Goal: Navigation & Orientation: Understand site structure

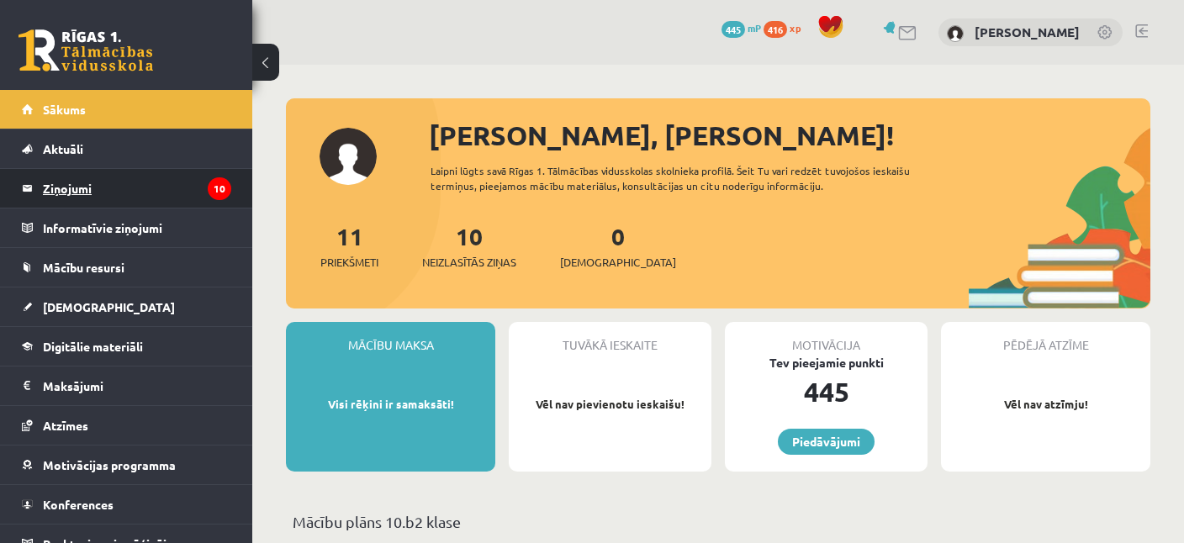
click at [64, 182] on legend "Ziņojumi 10" at bounding box center [137, 188] width 188 height 39
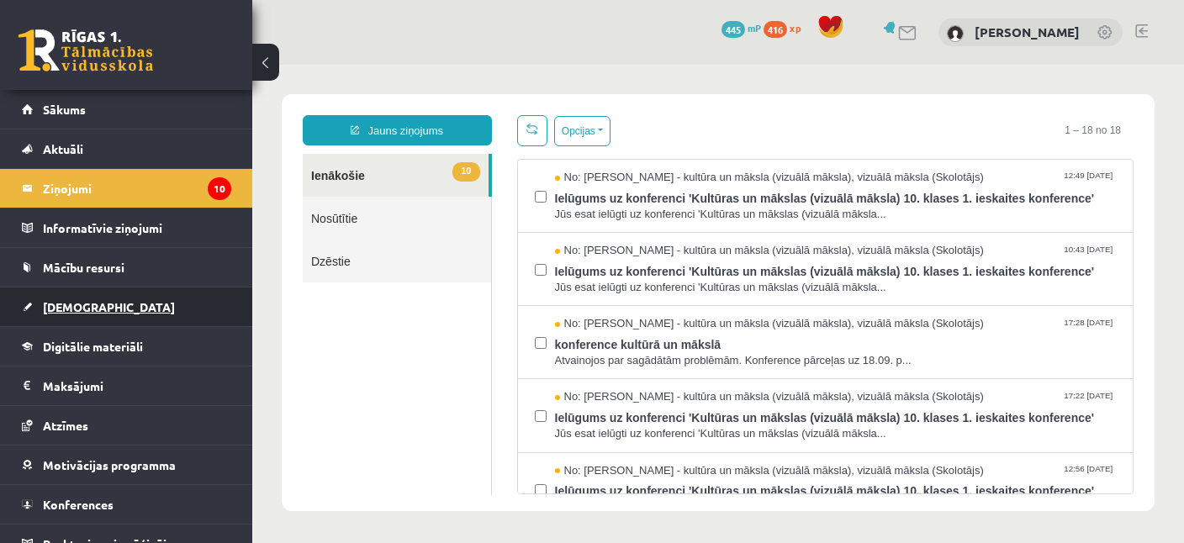
click at [82, 305] on span "[DEMOGRAPHIC_DATA]" at bounding box center [109, 306] width 132 height 15
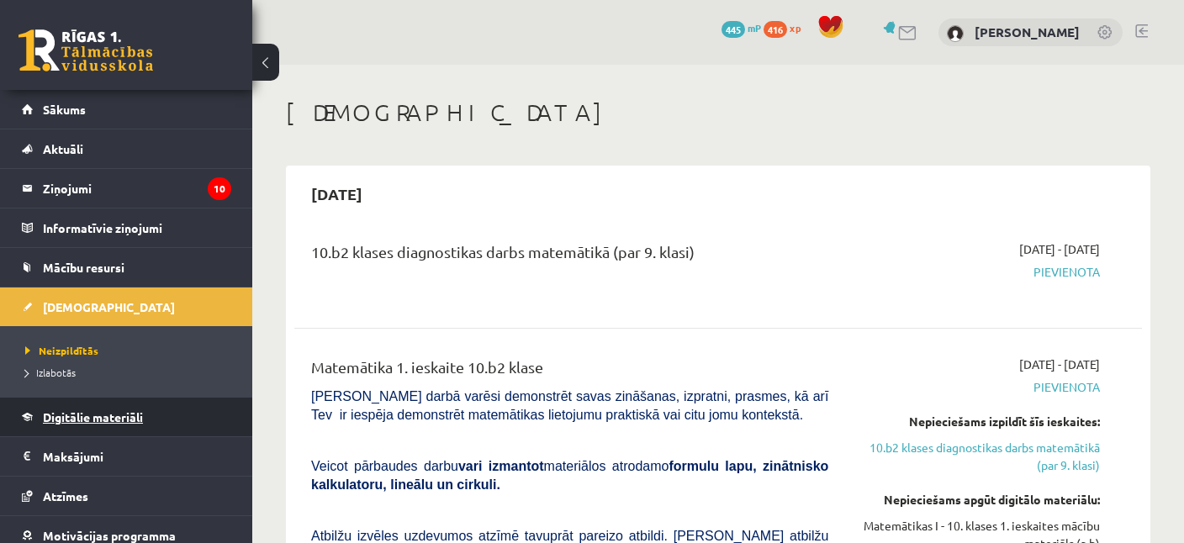
click at [78, 417] on span "Digitālie materiāli" at bounding box center [93, 417] width 100 height 15
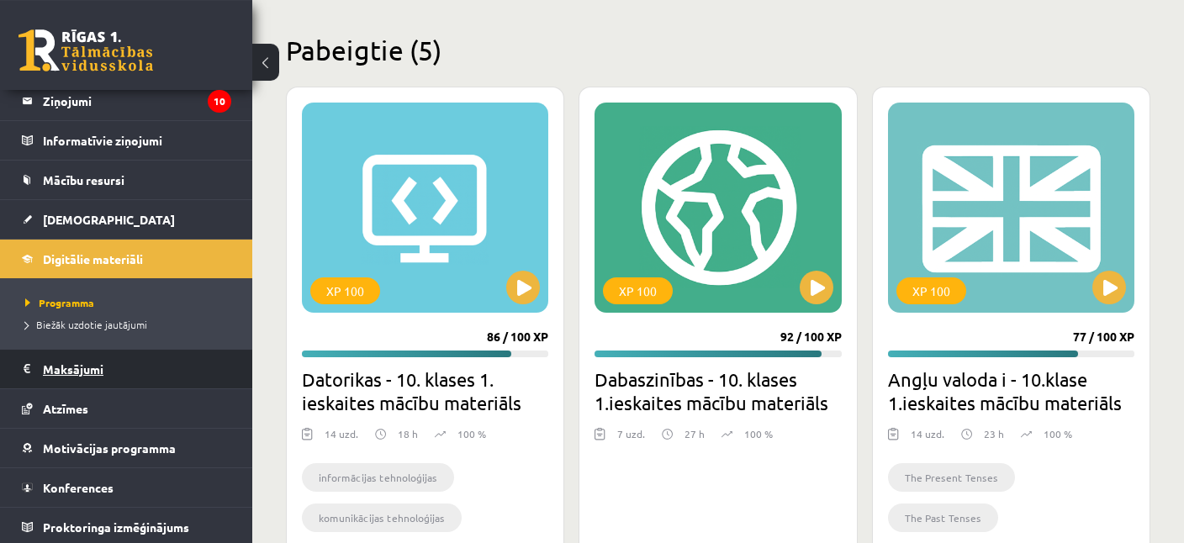
scroll to position [518, 0]
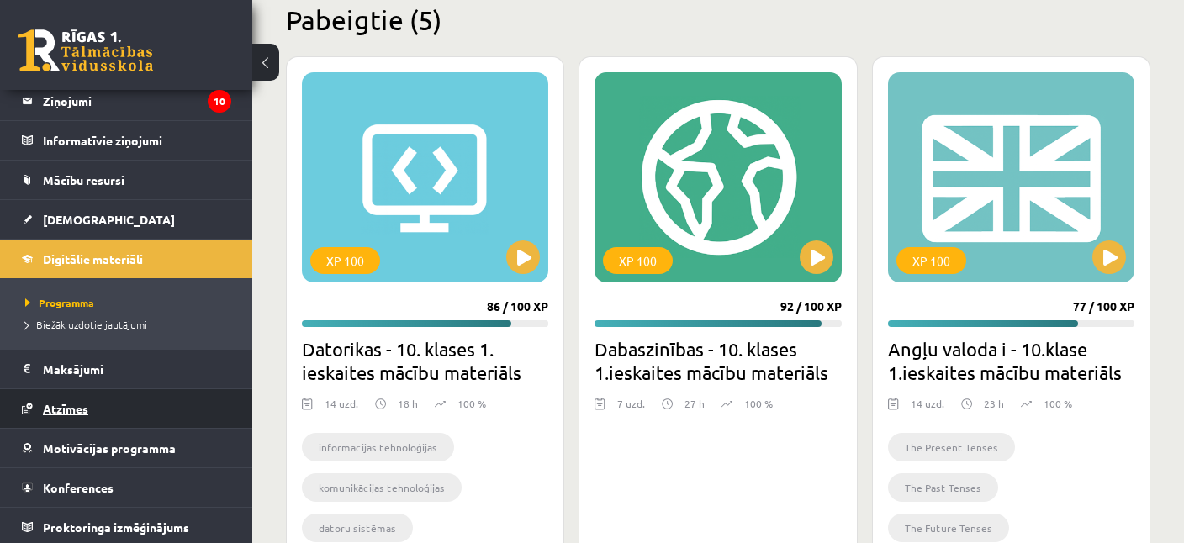
click at [74, 412] on span "Atzīmes" at bounding box center [65, 408] width 45 height 15
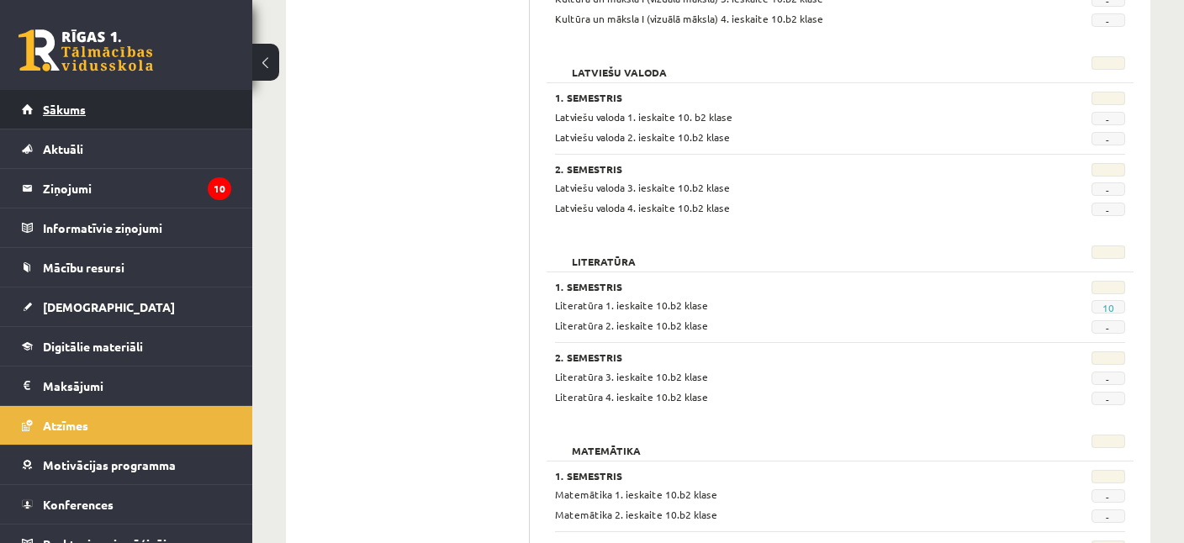
click at [51, 111] on span "Sākums" at bounding box center [64, 109] width 43 height 15
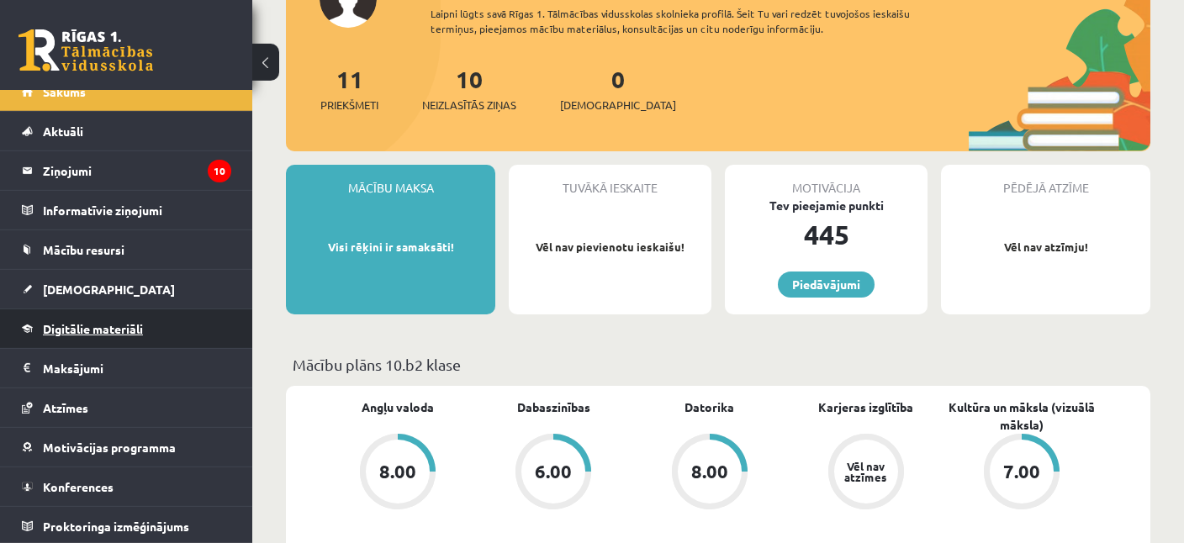
scroll to position [177, 0]
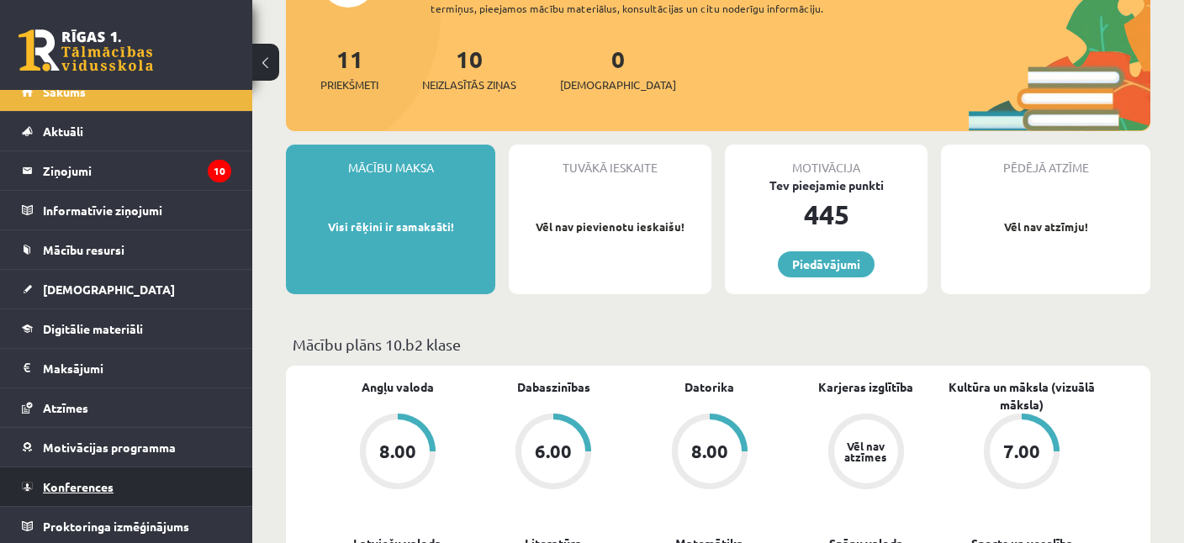
click at [85, 485] on span "Konferences" at bounding box center [78, 486] width 71 height 15
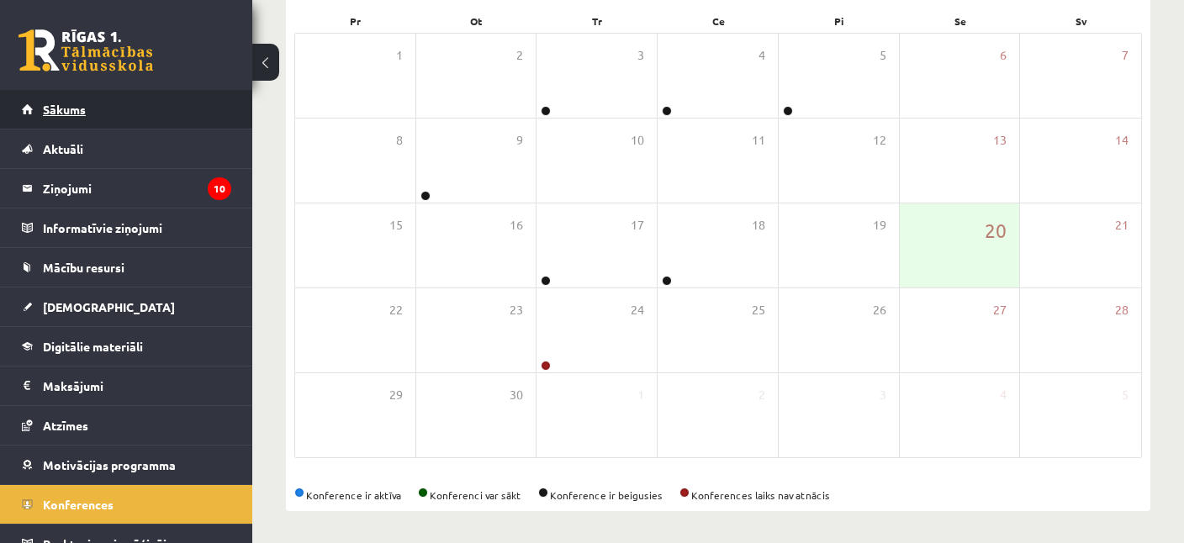
click at [77, 107] on span "Sākums" at bounding box center [64, 109] width 43 height 15
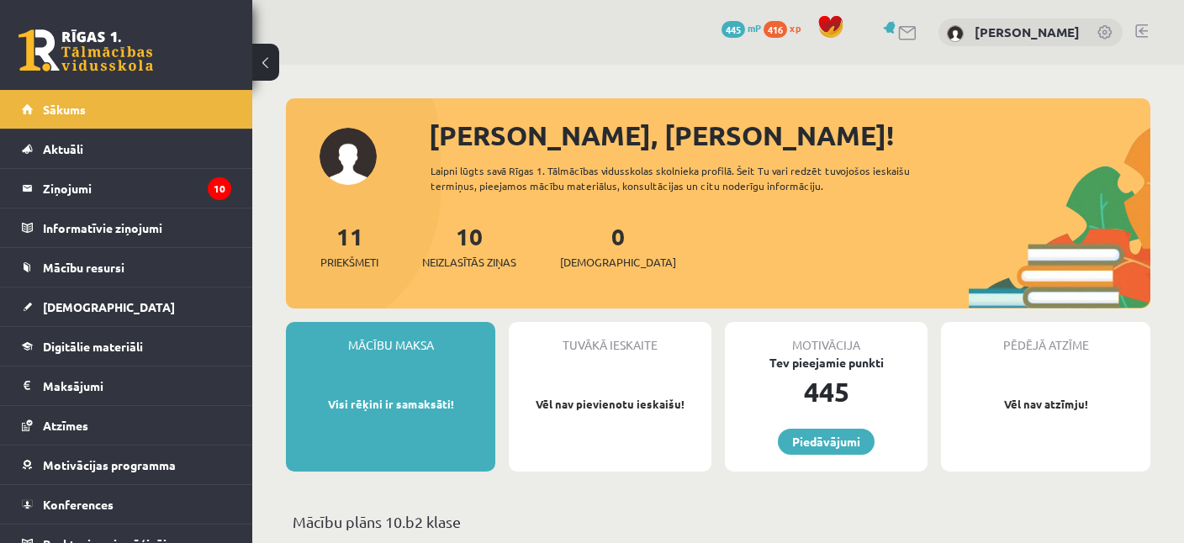
click at [265, 66] on button at bounding box center [265, 62] width 27 height 37
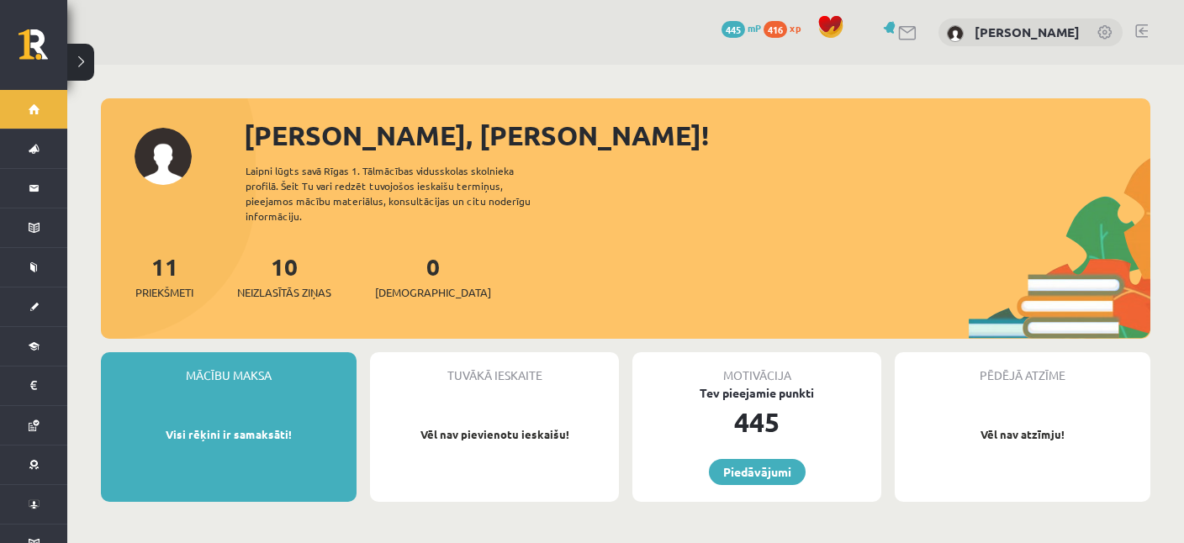
click at [75, 59] on button at bounding box center [80, 62] width 27 height 37
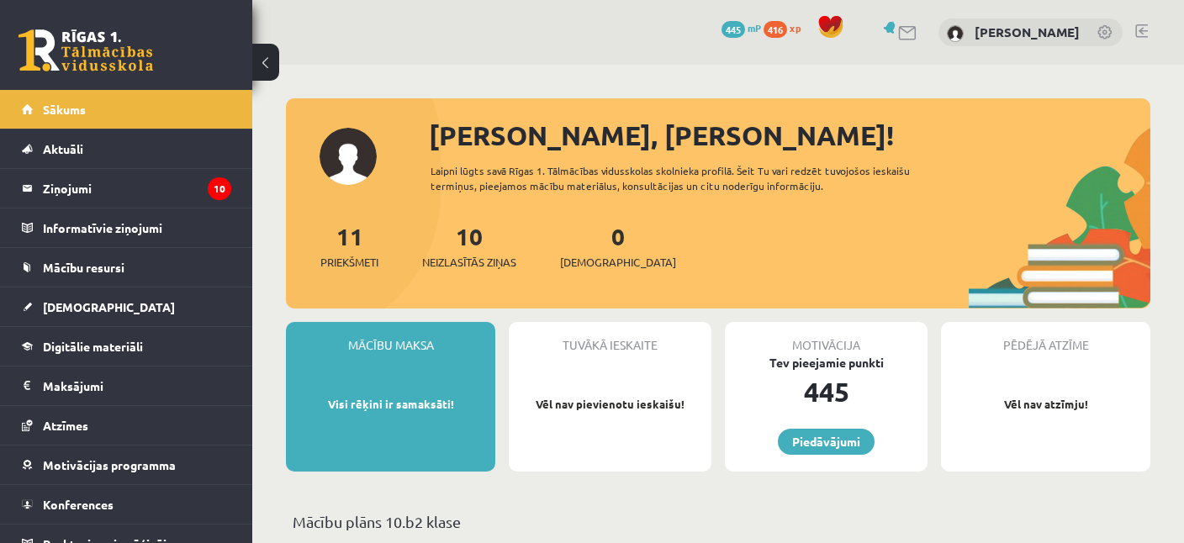
click at [260, 61] on button at bounding box center [265, 62] width 27 height 37
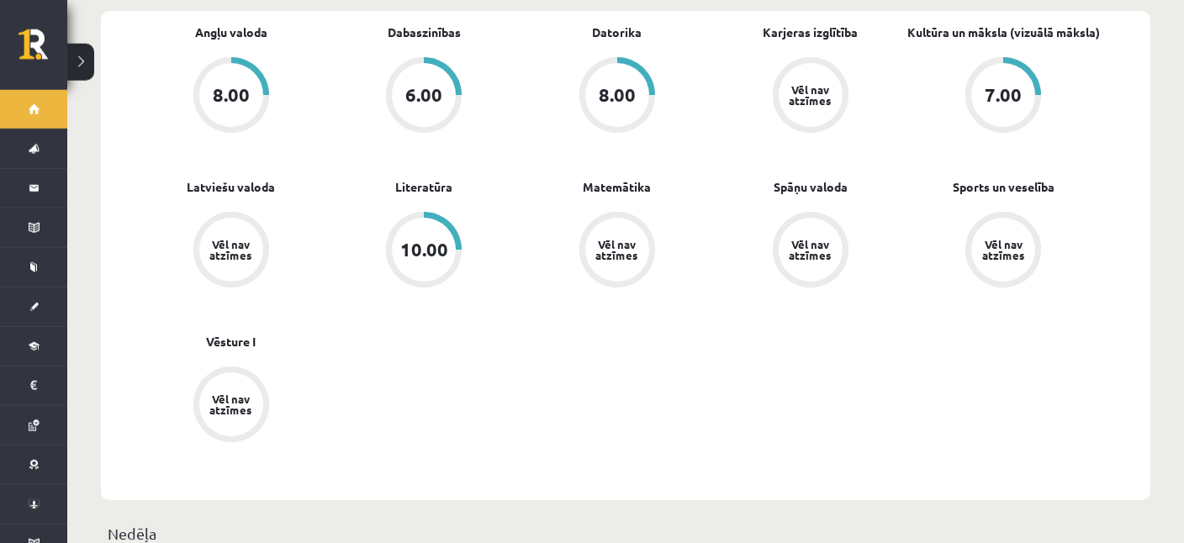
scroll to position [532, 0]
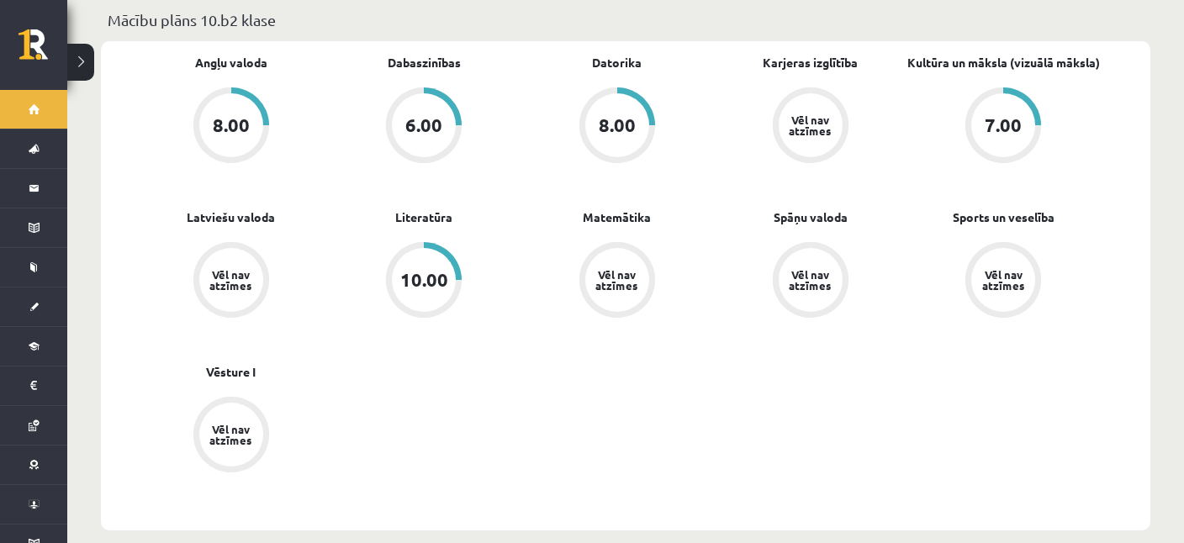
click at [81, 55] on button at bounding box center [80, 62] width 27 height 37
